Goal: Task Accomplishment & Management: Manage account settings

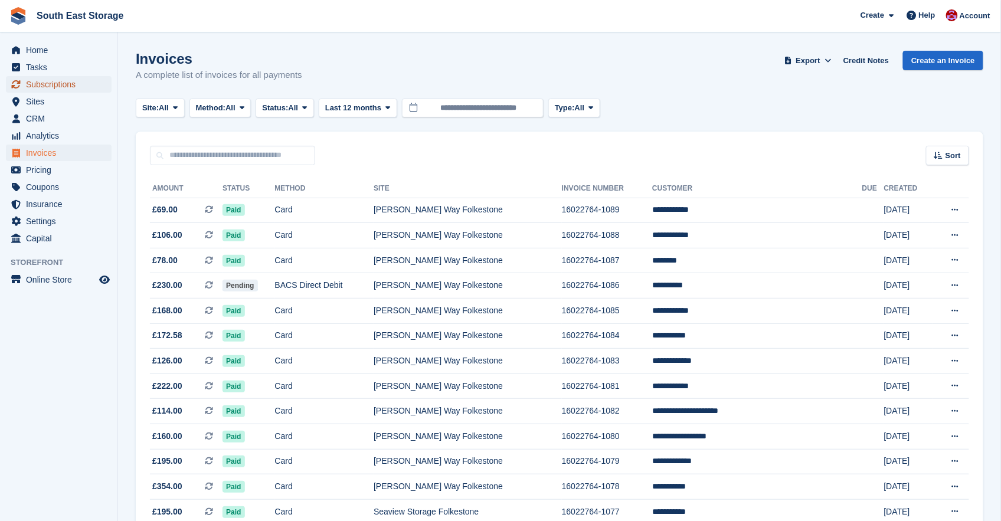
click at [63, 86] on span "Subscriptions" at bounding box center [61, 84] width 71 height 17
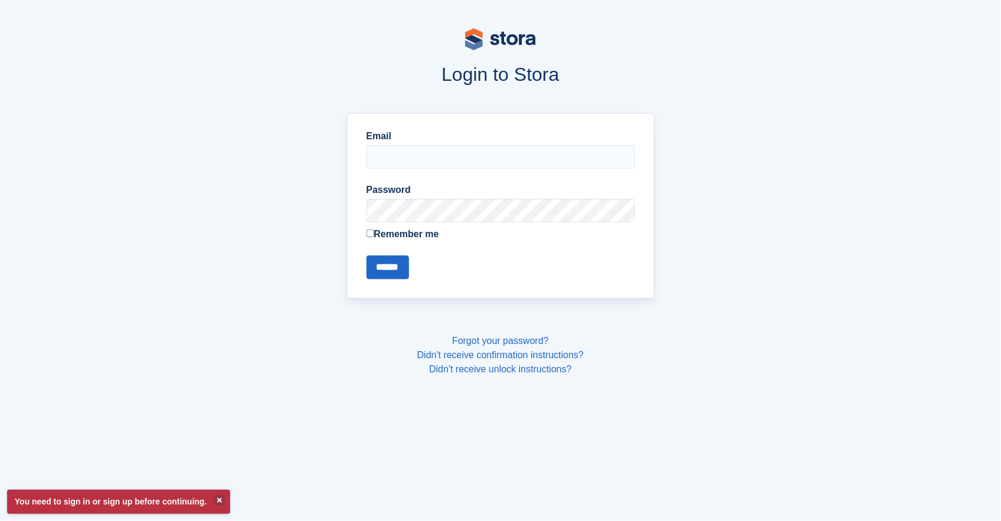
type input "**********"
click at [390, 260] on input "******" at bounding box center [388, 268] width 43 height 24
